Goal: Information Seeking & Learning: Check status

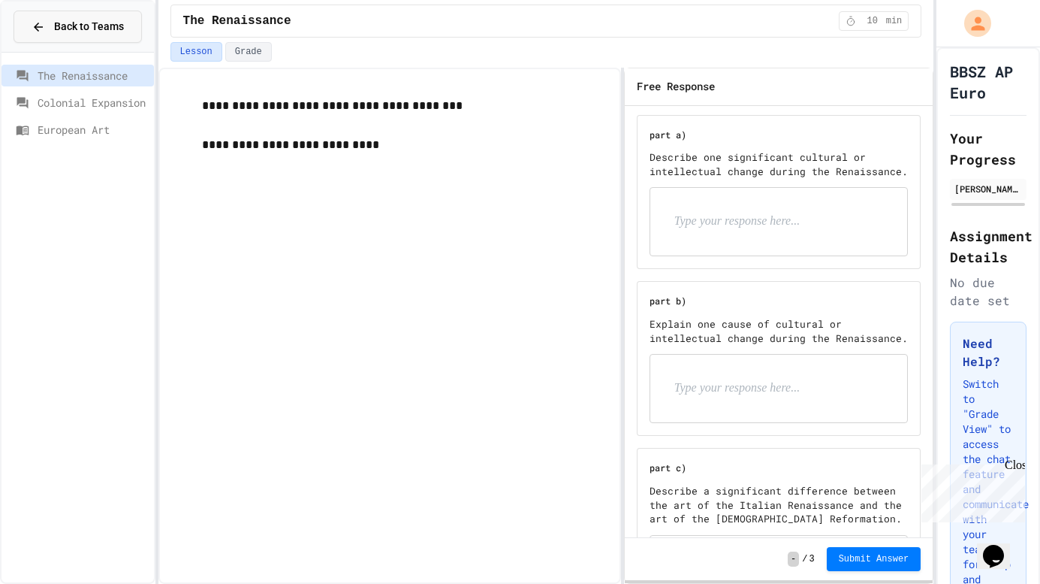
click at [65, 20] on span "Back to Teams" at bounding box center [89, 27] width 70 height 16
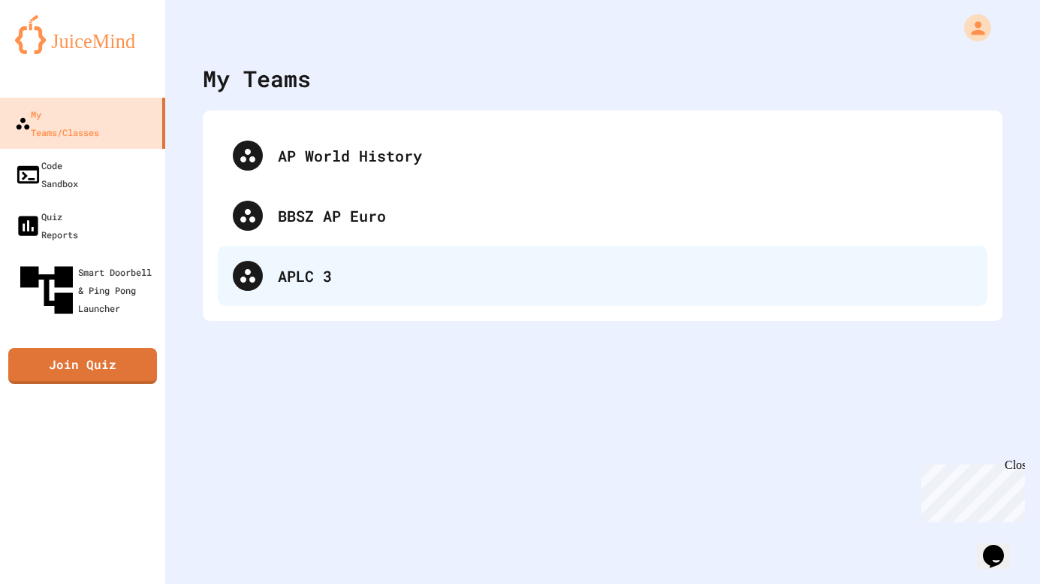
click at [326, 269] on div "APLC 3" at bounding box center [625, 275] width 695 height 23
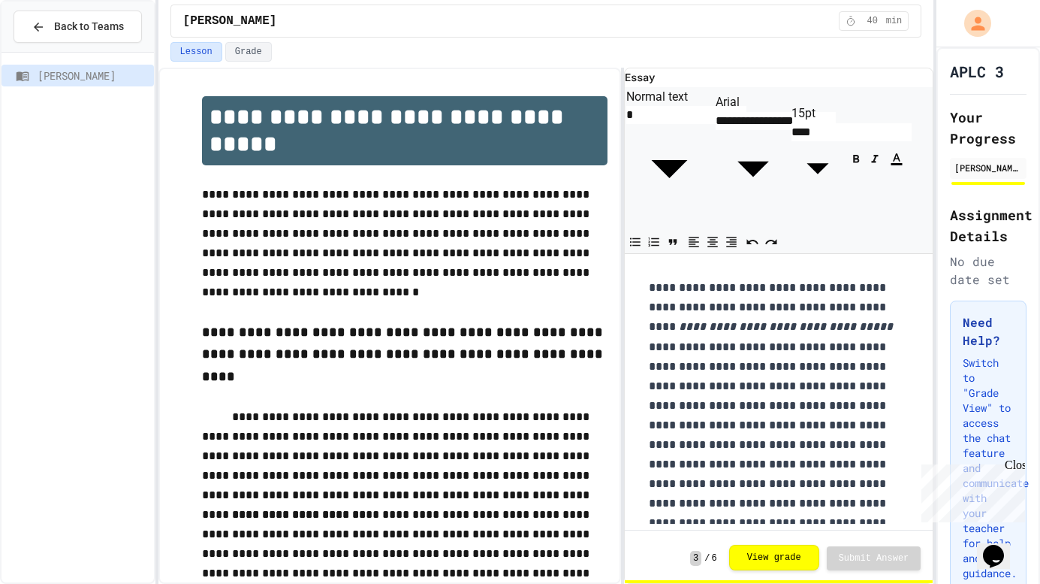
click at [783, 562] on button "View grade" at bounding box center [774, 558] width 90 height 26
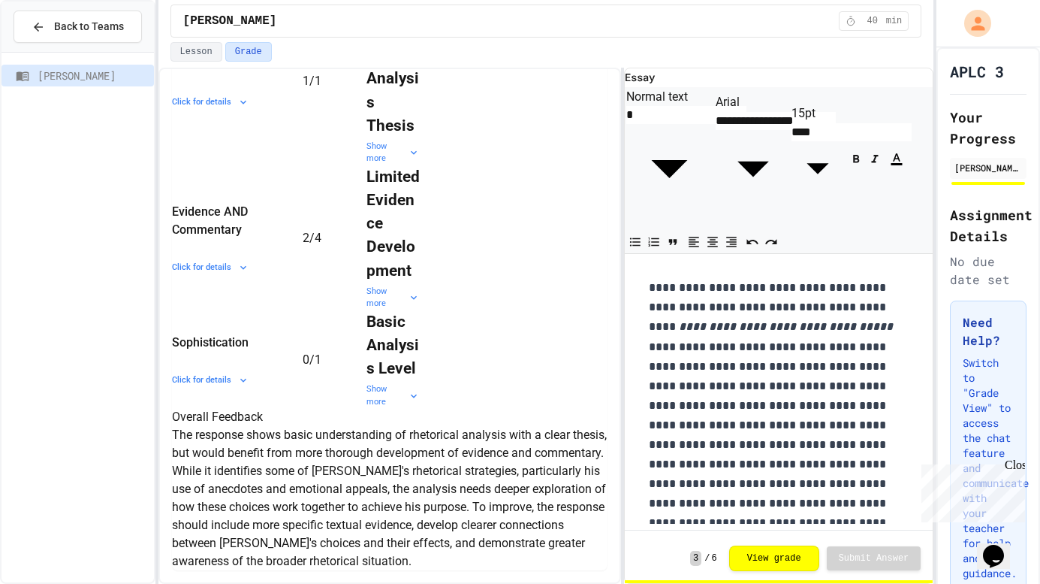
scroll to position [895, 0]
click at [382, 383] on div "Show more" at bounding box center [393, 395] width 53 height 25
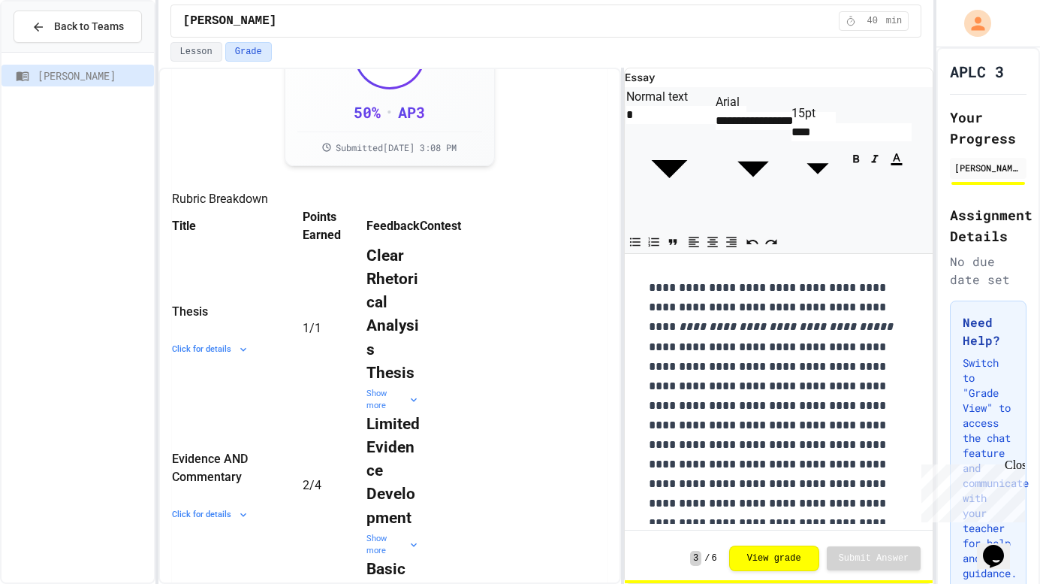
scroll to position [201, 0]
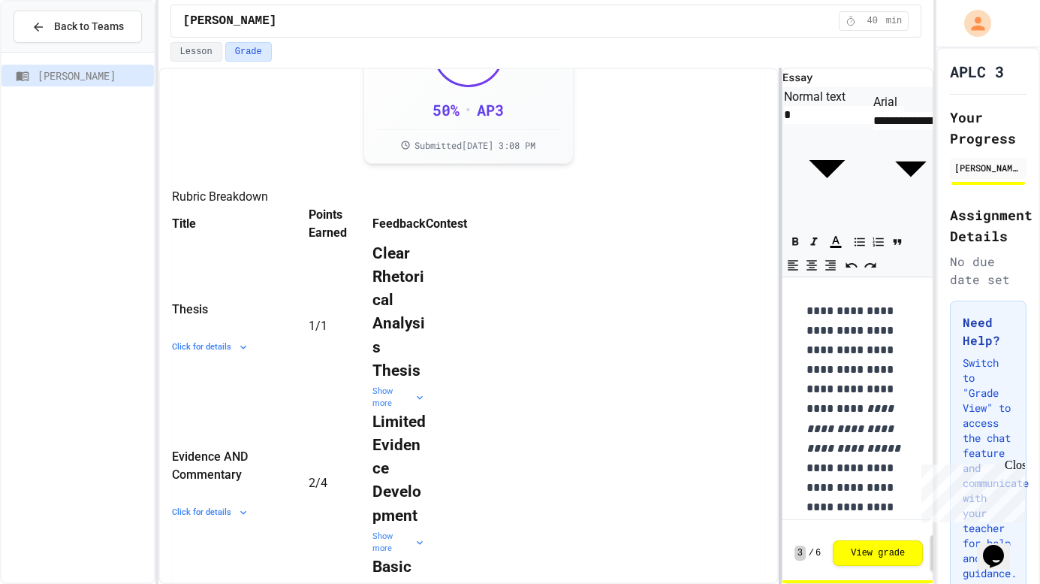
click at [786, 276] on div "**********" at bounding box center [546, 326] width 776 height 516
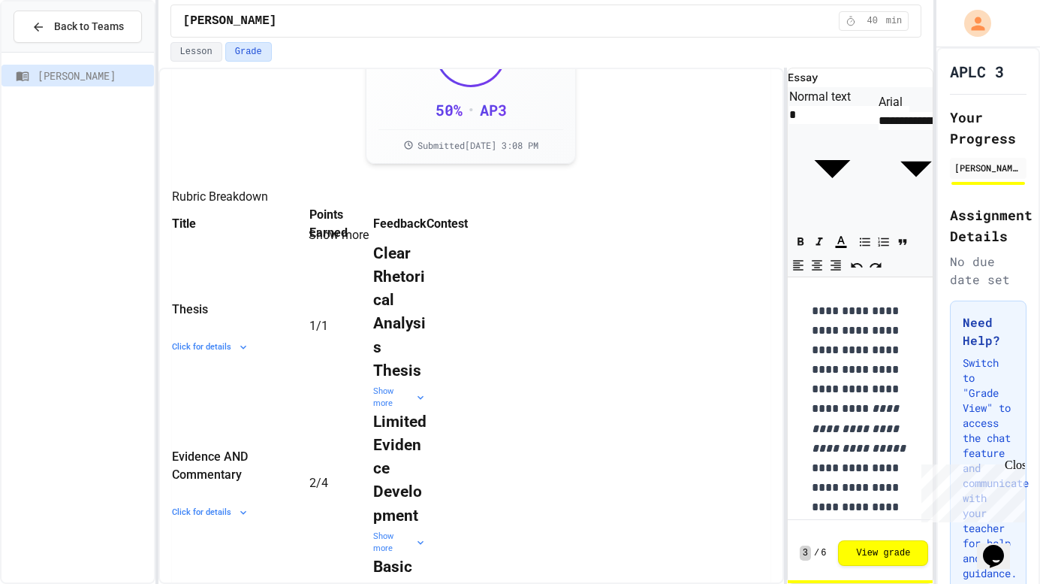
click at [291, 225] on icon "Show more" at bounding box center [291, 225] width 0 height 0
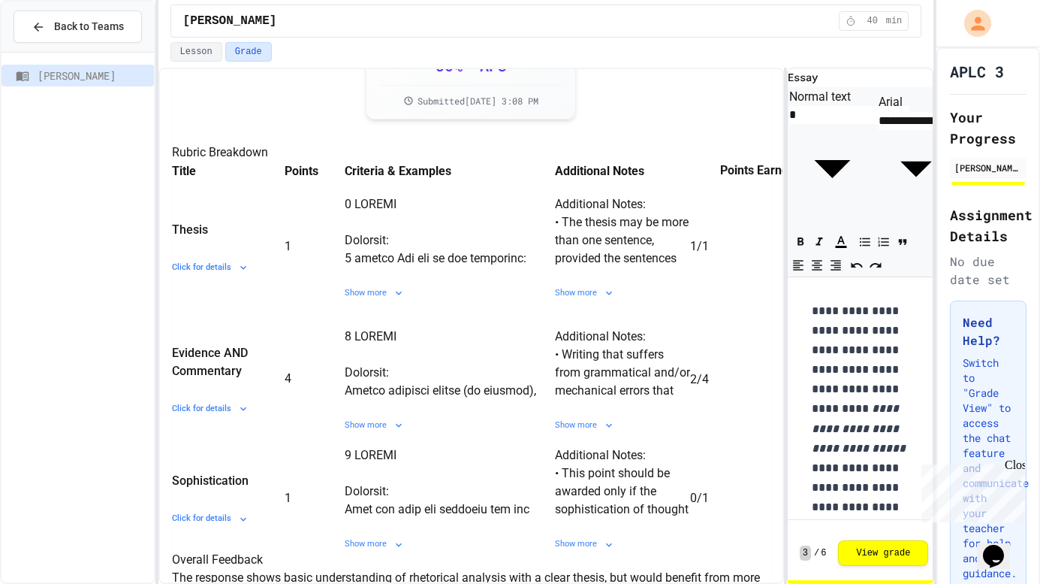
scroll to position [264, 0]
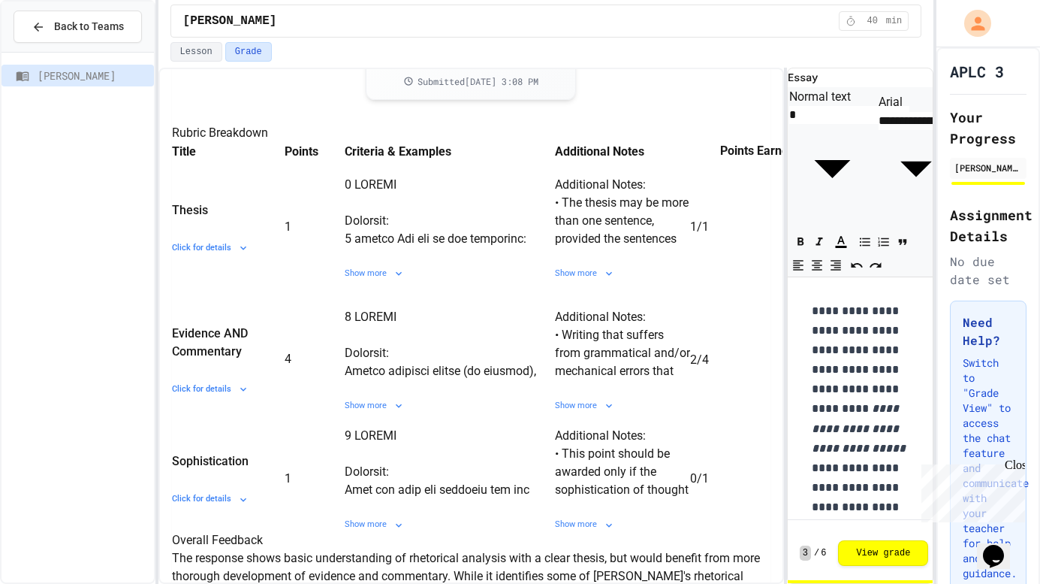
click at [398, 280] on td "Show more" at bounding box center [450, 227] width 210 height 106
click at [406, 273] on div "Show more" at bounding box center [450, 273] width 210 height 13
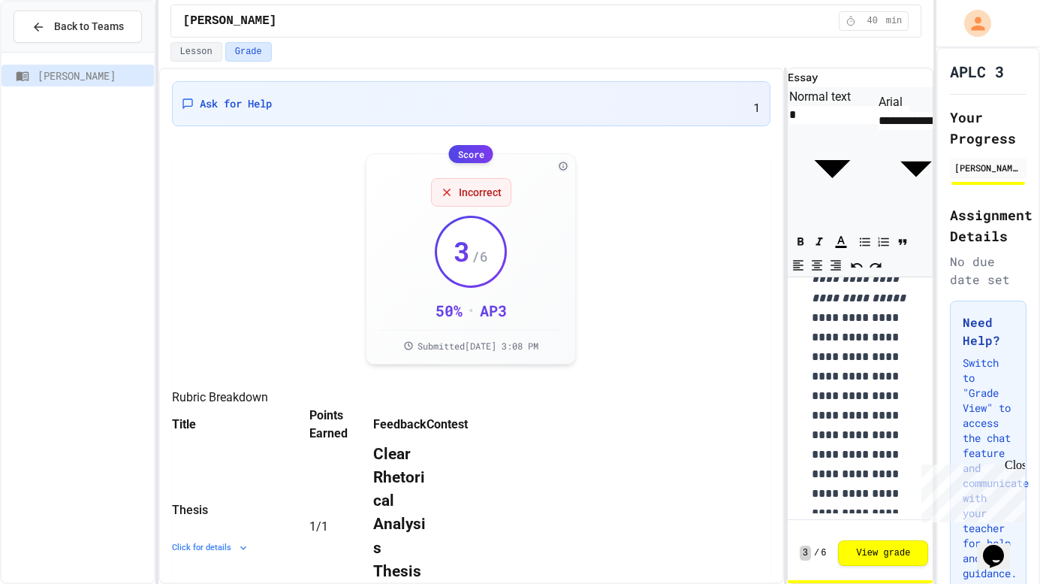
scroll to position [158, 0]
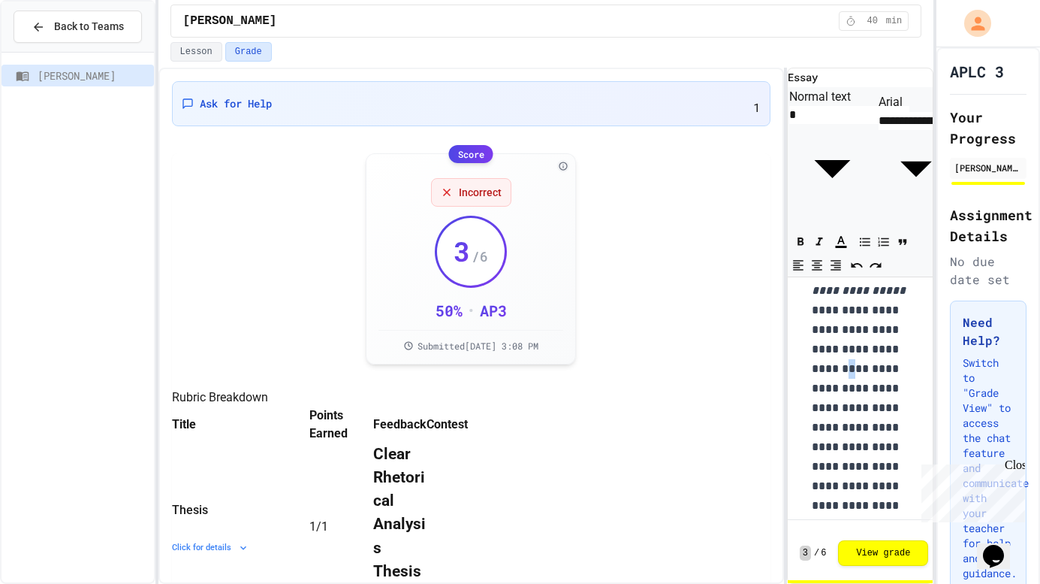
drag, startPoint x: 825, startPoint y: 322, endPoint x: 831, endPoint y: 334, distance: 13.1
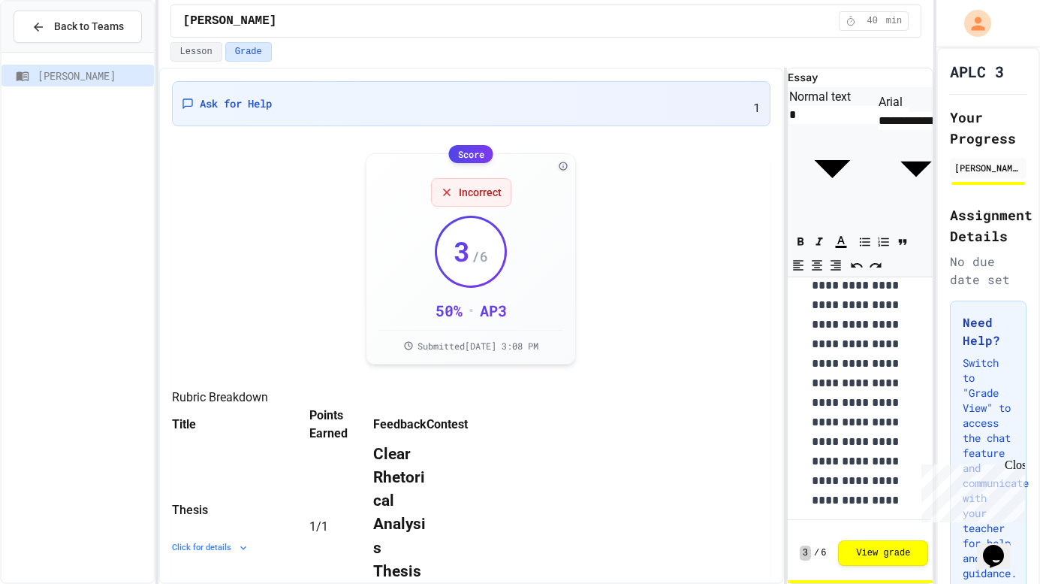
scroll to position [245, 0]
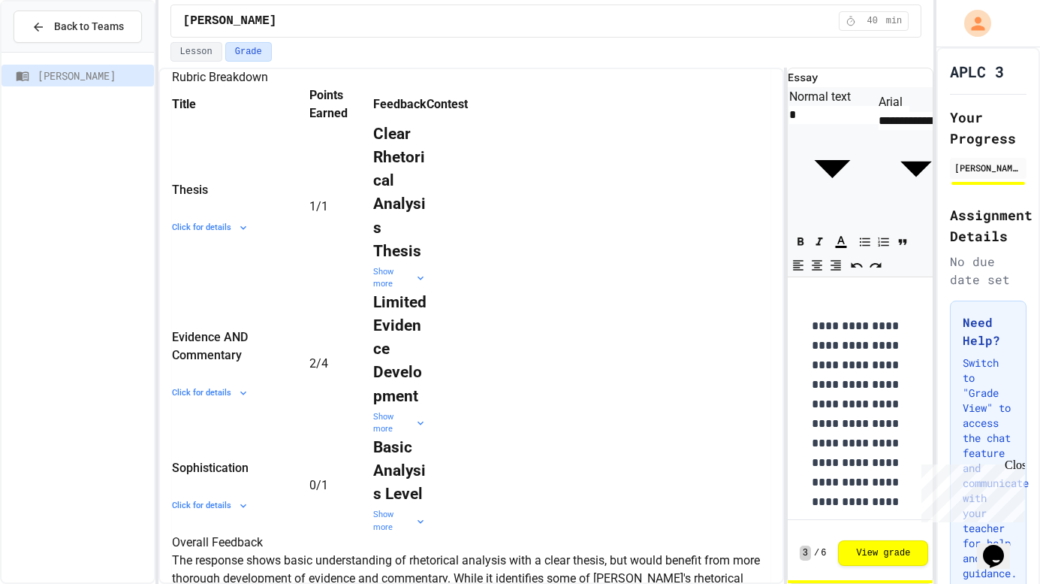
scroll to position [0, 0]
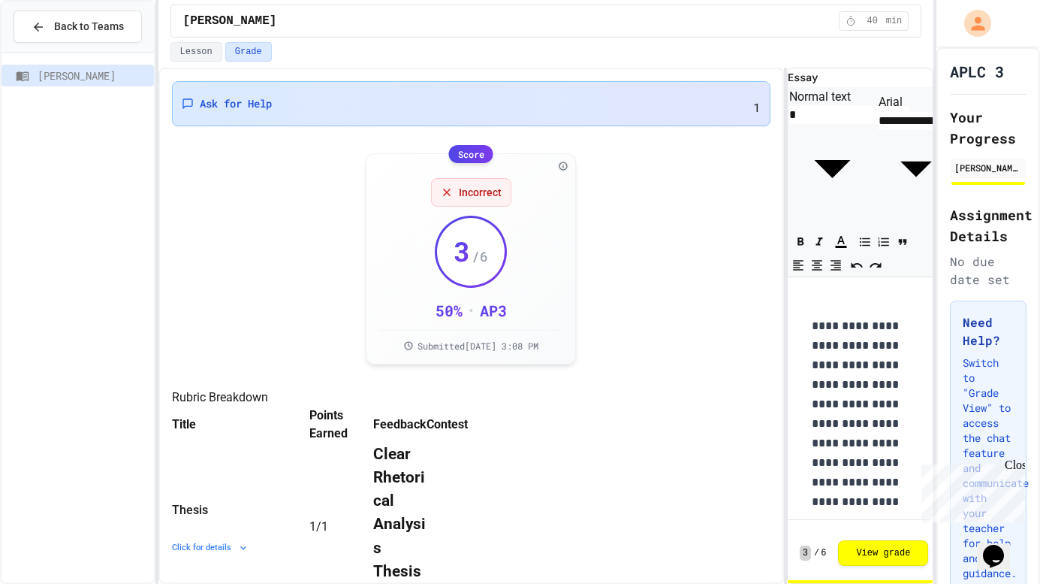
click at [583, 107] on div "Ask for Help 1" at bounding box center [471, 103] width 599 height 45
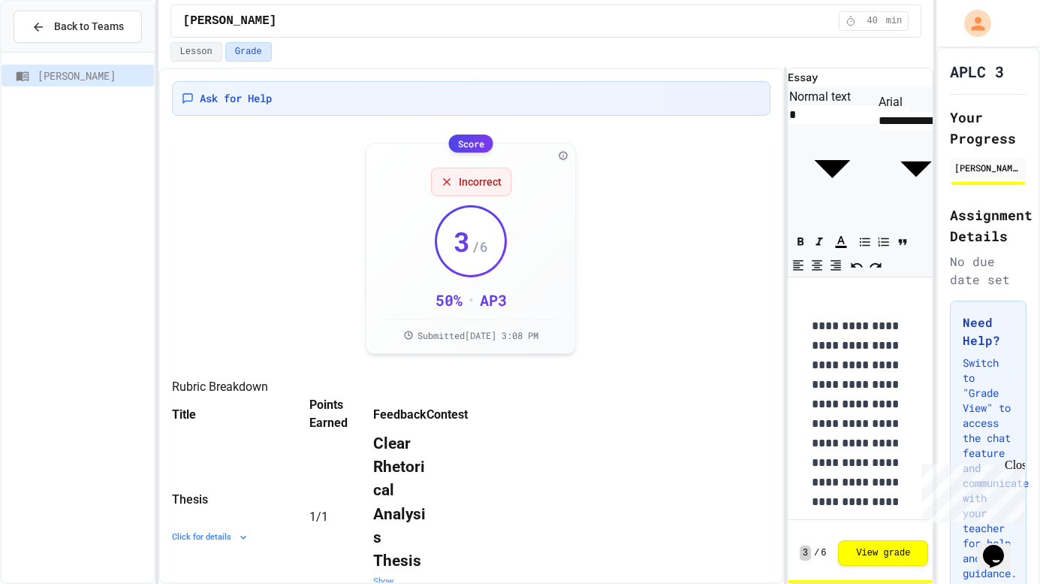
drag, startPoint x: 414, startPoint y: 261, endPoint x: 442, endPoint y: 258, distance: 28.8
drag, startPoint x: 442, startPoint y: 258, endPoint x: 442, endPoint y: 288, distance: 30.8
